Goal: Transaction & Acquisition: Download file/media

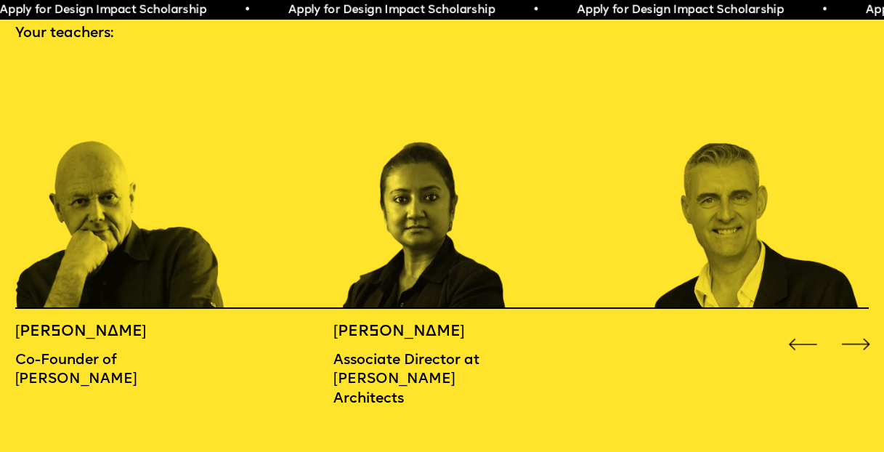
scroll to position [1337, 0]
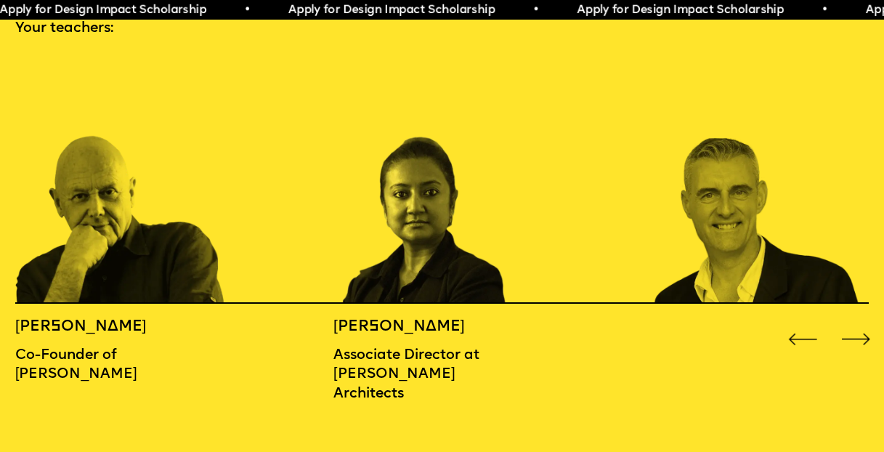
click at [859, 322] on div "Next slide" at bounding box center [857, 340] width 36 height 36
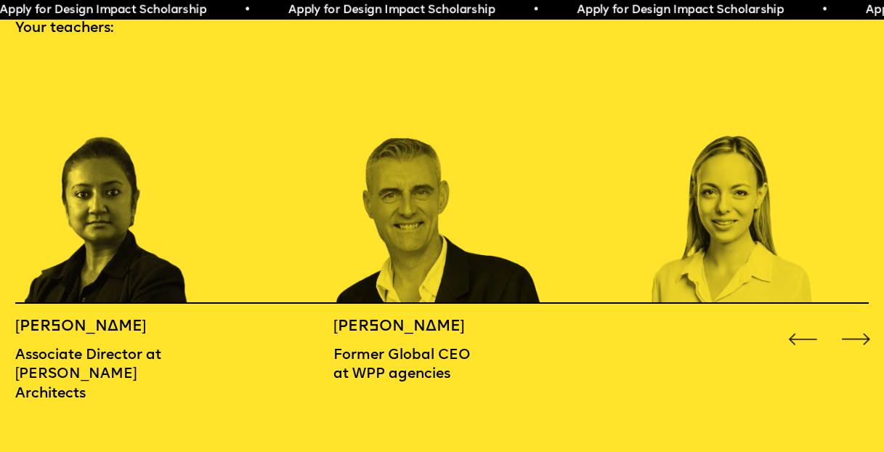
click at [859, 322] on div "Next slide" at bounding box center [857, 340] width 36 height 36
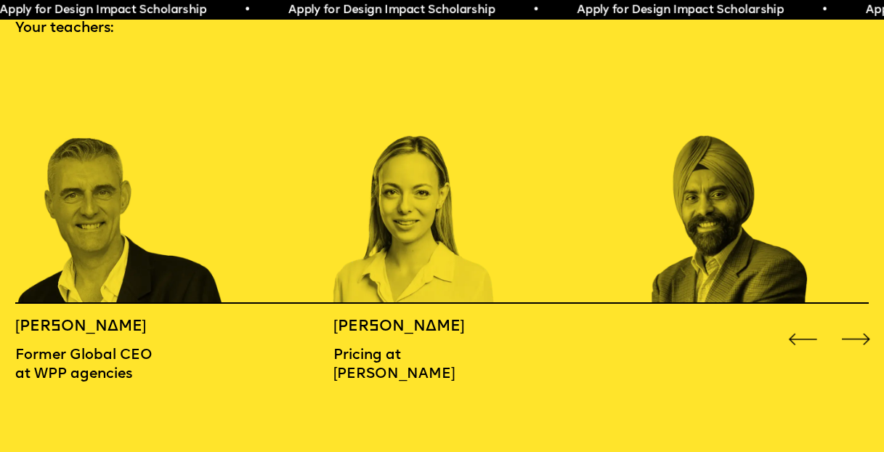
click at [859, 322] on div "Next slide" at bounding box center [857, 340] width 36 height 36
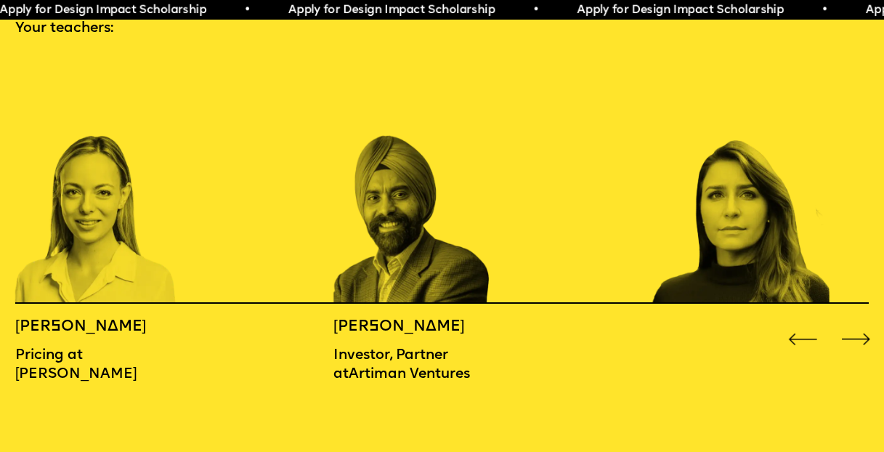
click at [859, 322] on div "Next slide" at bounding box center [857, 340] width 36 height 36
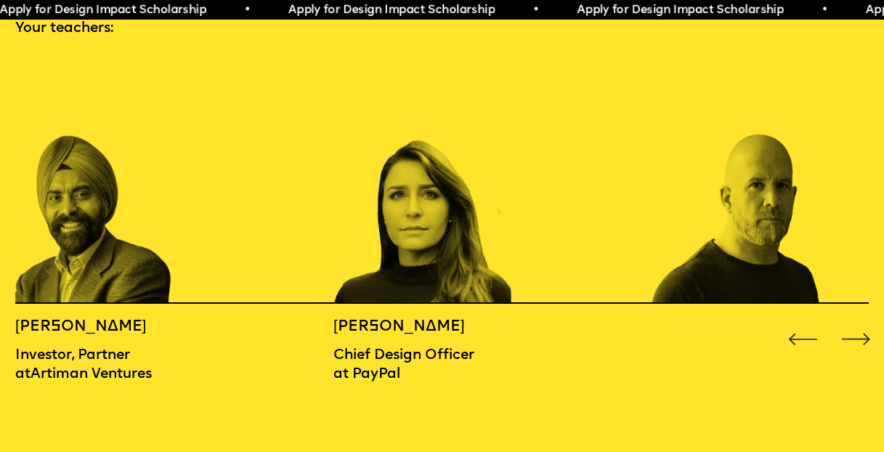
click at [859, 322] on div "Next slide" at bounding box center [857, 340] width 36 height 36
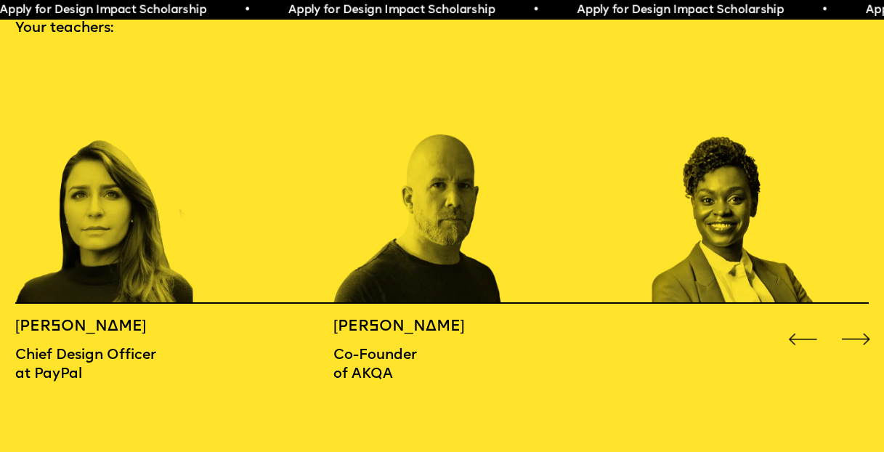
click at [801, 322] on div "Previous slide" at bounding box center [803, 340] width 36 height 36
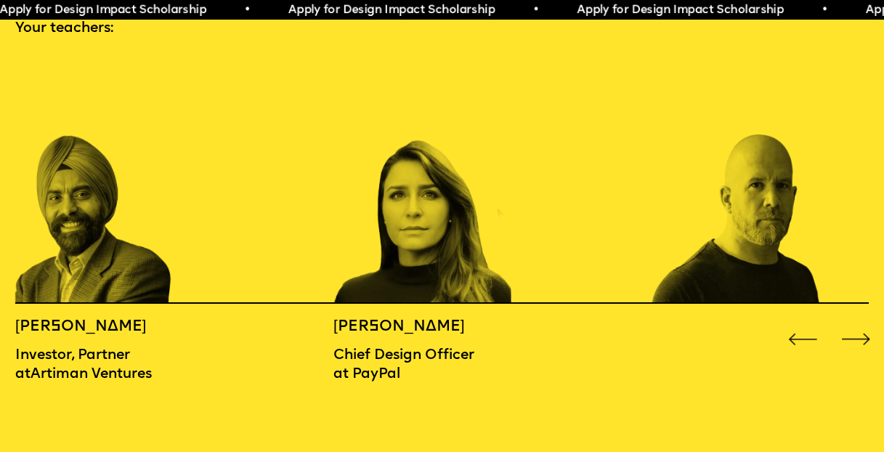
click at [801, 322] on div "Previous slide" at bounding box center [803, 340] width 36 height 36
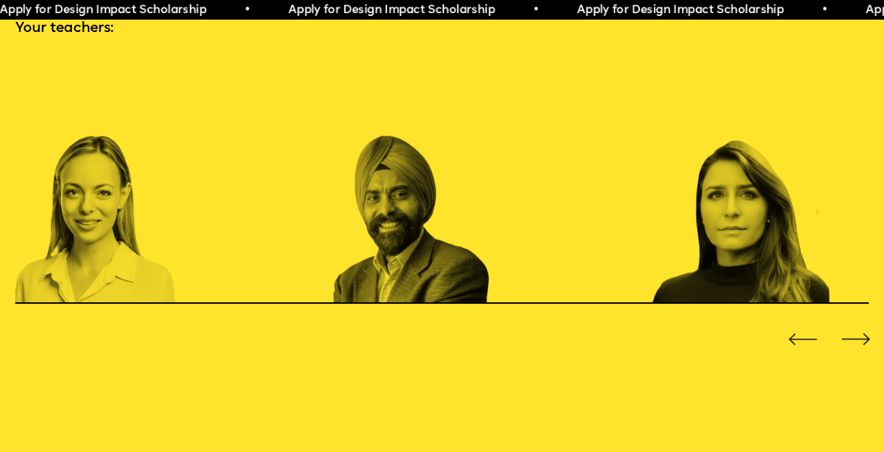
click at [801, 322] on div "Previous slide" at bounding box center [803, 340] width 36 height 36
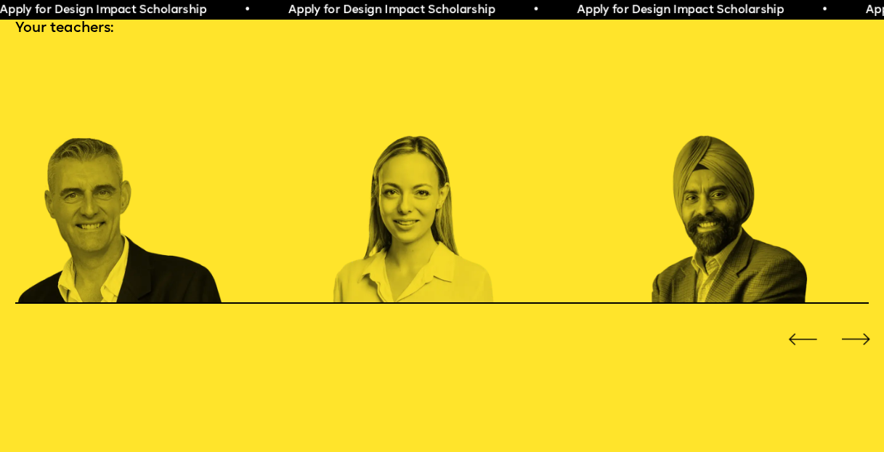
click at [801, 322] on div "Previous slide" at bounding box center [803, 340] width 36 height 36
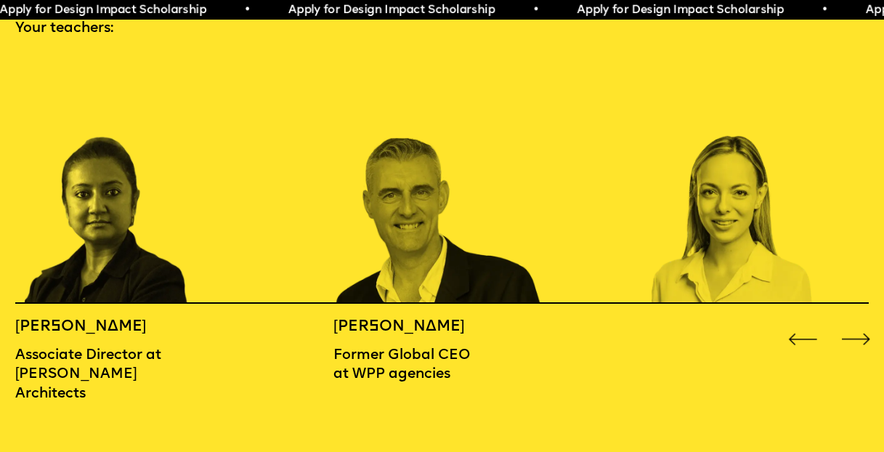
click at [801, 322] on div "Previous slide" at bounding box center [803, 340] width 36 height 36
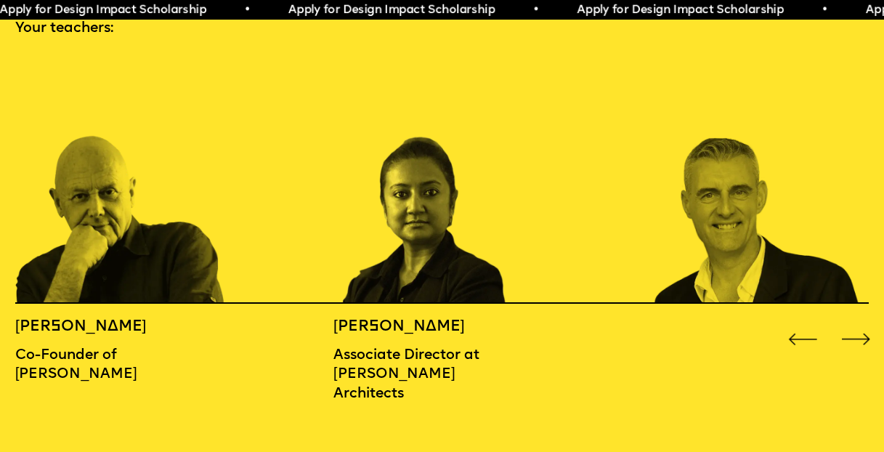
click at [801, 322] on div "Previous slide" at bounding box center [803, 340] width 36 height 36
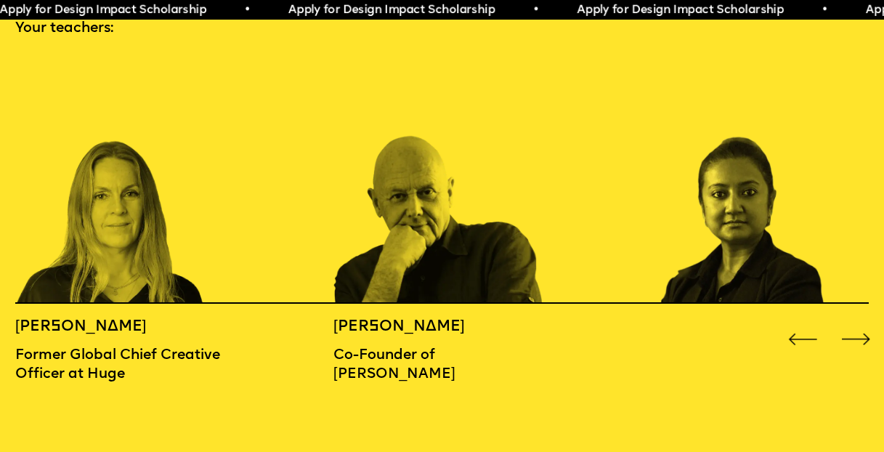
click at [496, 254] on img "1 / 16" at bounding box center [439, 181] width 212 height 248
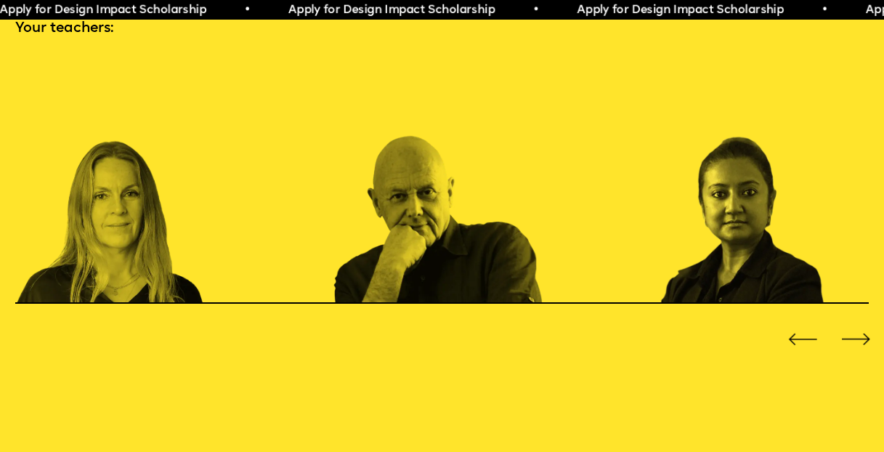
click at [407, 143] on img "1 / 16" at bounding box center [439, 181] width 212 height 248
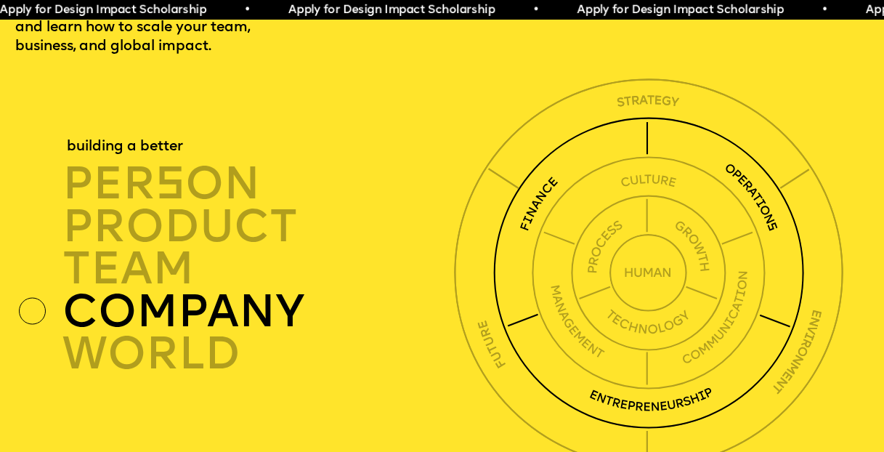
scroll to position [3094, 0]
click at [240, 290] on div "company" at bounding box center [261, 311] width 398 height 42
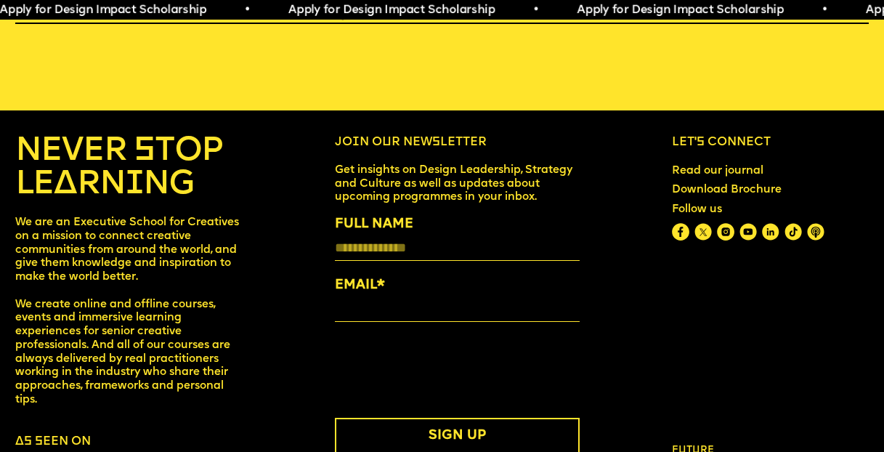
scroll to position [4965, 0]
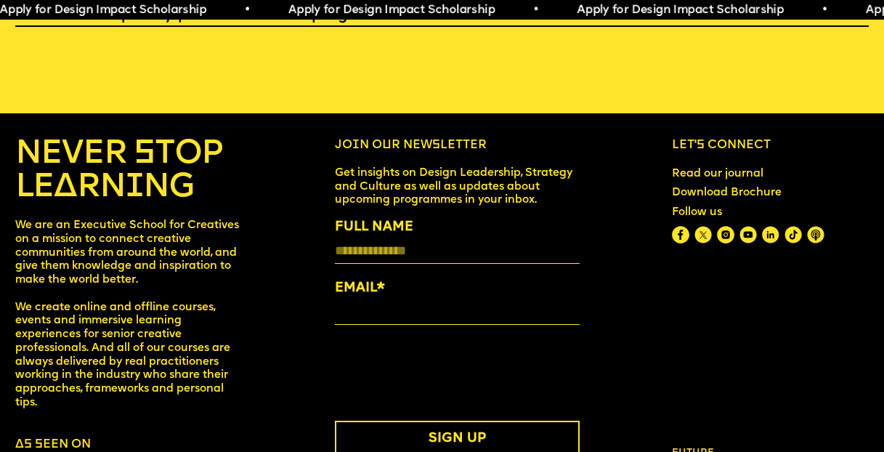
click at [689, 181] on link "Download Brochure" at bounding box center [726, 193] width 122 height 25
